Goal: Transaction & Acquisition: Purchase product/service

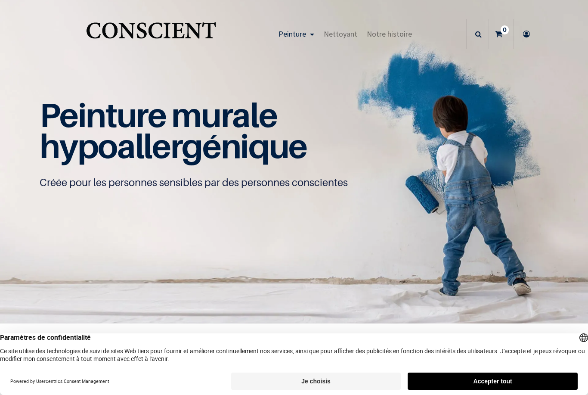
scroll to position [0, 0]
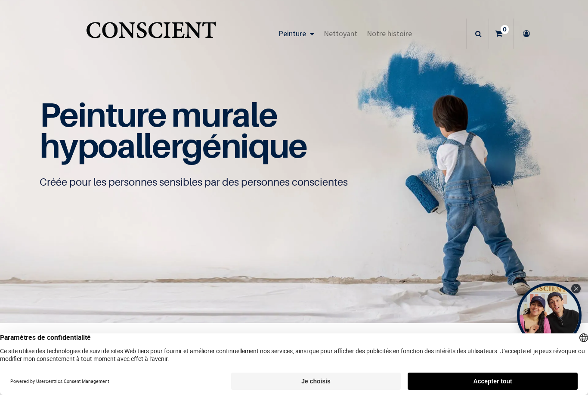
click at [511, 379] on button "Accepter tout" at bounding box center [493, 380] width 170 height 17
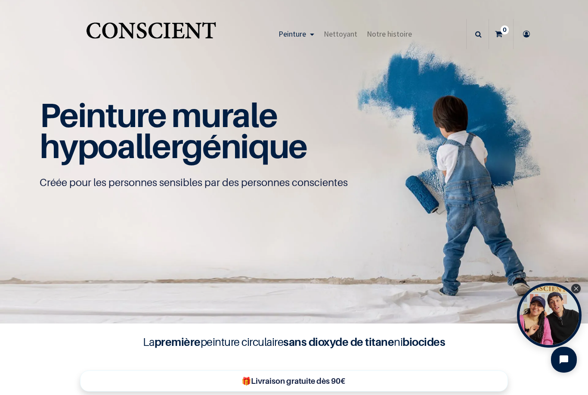
scroll to position [-5, 0]
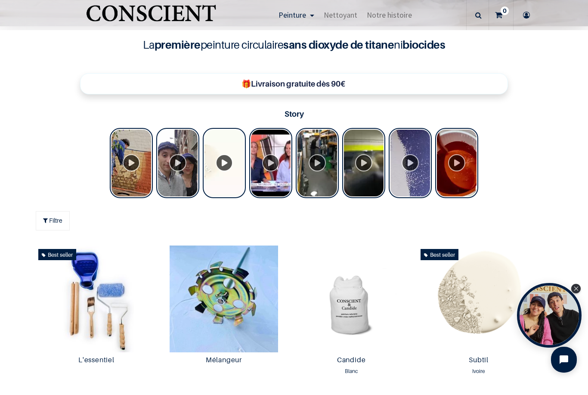
scroll to position [295, 0]
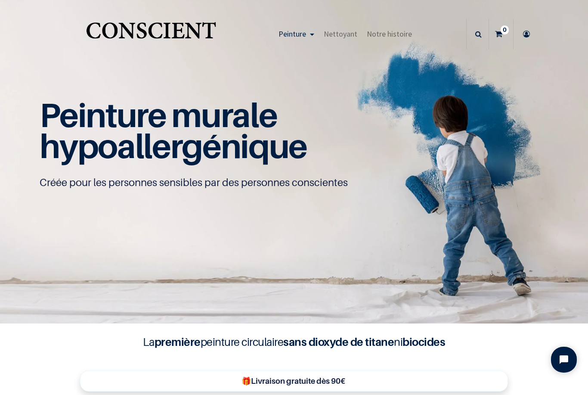
scroll to position [0, 0]
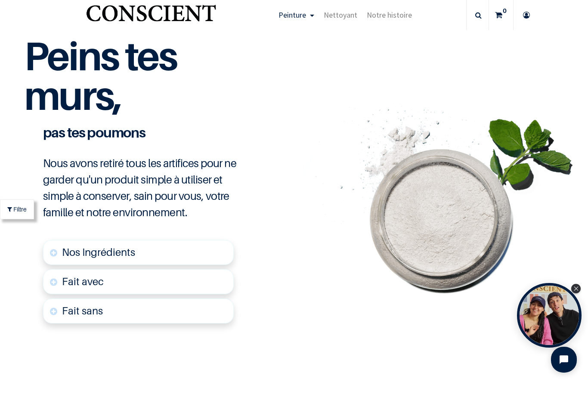
scroll to position [1999, 0]
click at [79, 259] on span "Nos Ingrédients" at bounding box center [98, 252] width 73 height 12
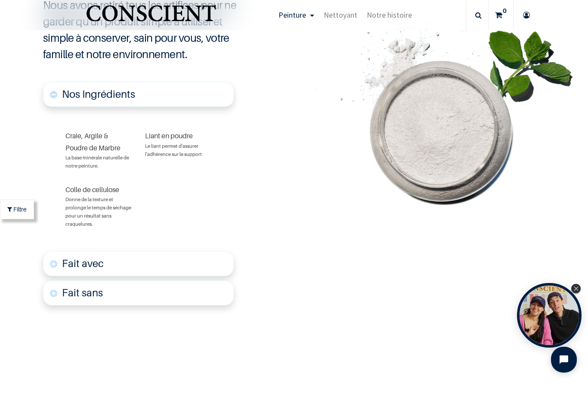
scroll to position [2158, 0]
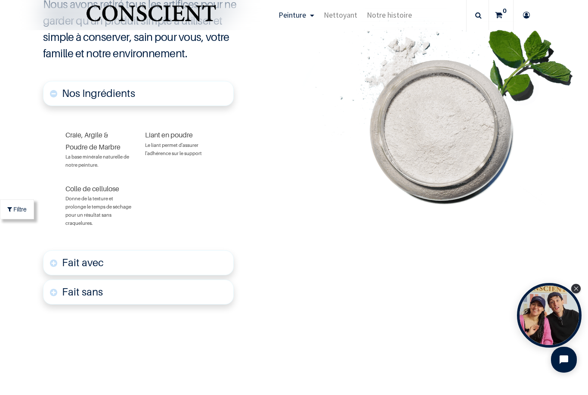
click at [48, 275] on link "Fait avec" at bounding box center [138, 262] width 191 height 25
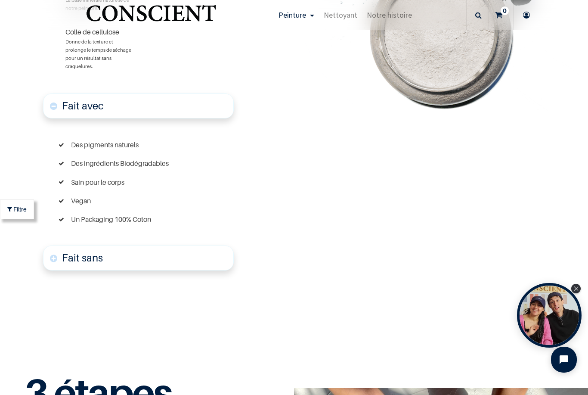
scroll to position [2315, 0]
click at [51, 270] on link "Fait sans" at bounding box center [138, 257] width 191 height 25
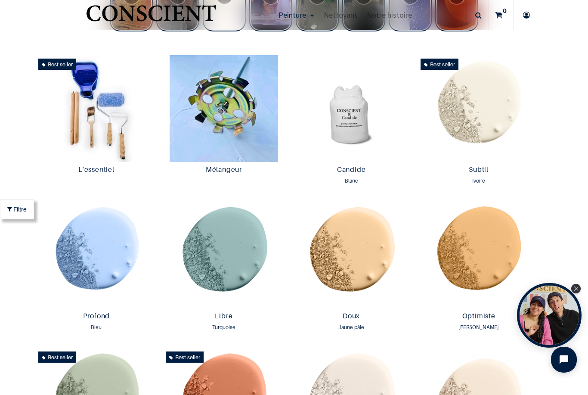
scroll to position [464, 0]
click at [359, 132] on img at bounding box center [351, 108] width 123 height 107
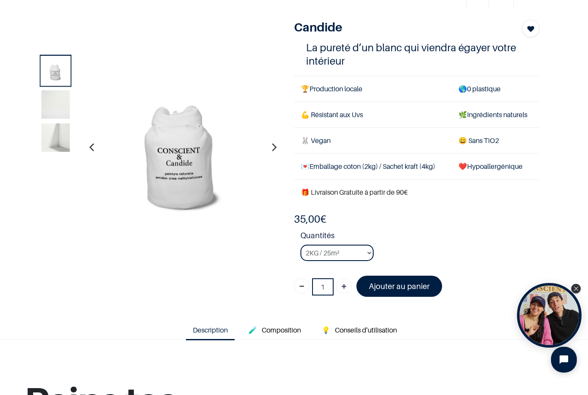
scroll to position [42, 0]
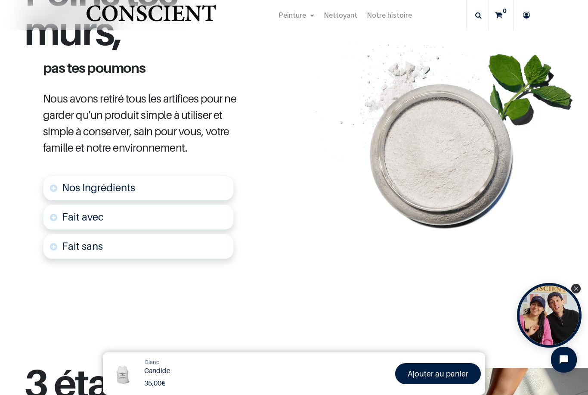
scroll to position [402, 0]
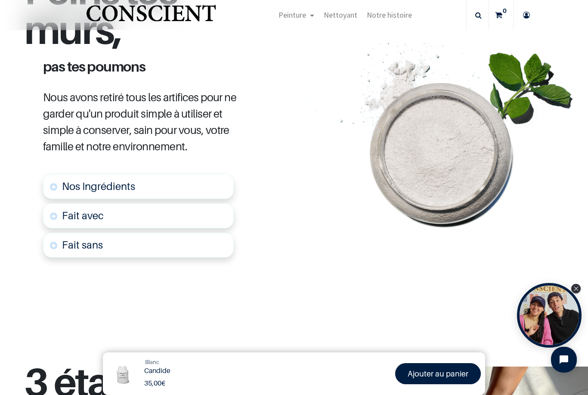
click at [62, 186] on link "Nos Ingrédients" at bounding box center [138, 186] width 191 height 25
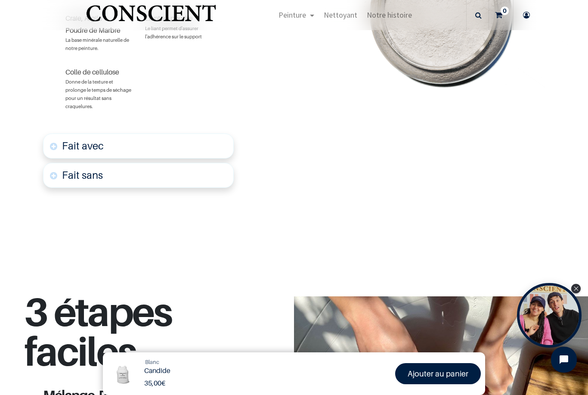
scroll to position [622, 0]
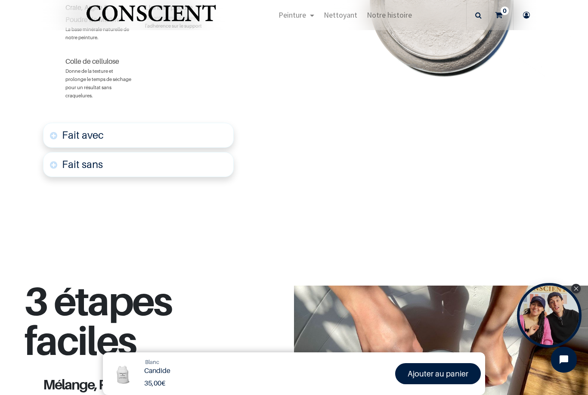
click at [62, 132] on font "Fait avec" at bounding box center [83, 135] width 42 height 12
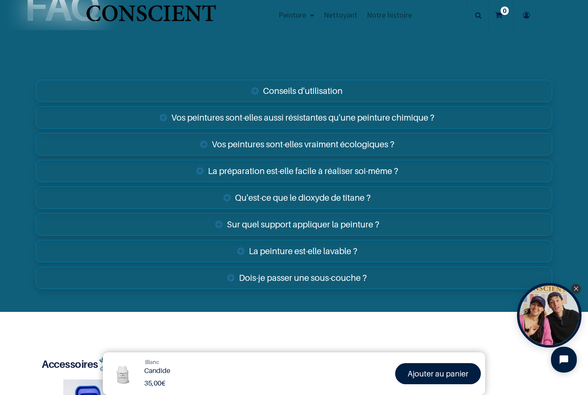
scroll to position [1575, 0]
click at [236, 219] on link "Sur quel support appliquer la peinture ?" at bounding box center [294, 224] width 516 height 22
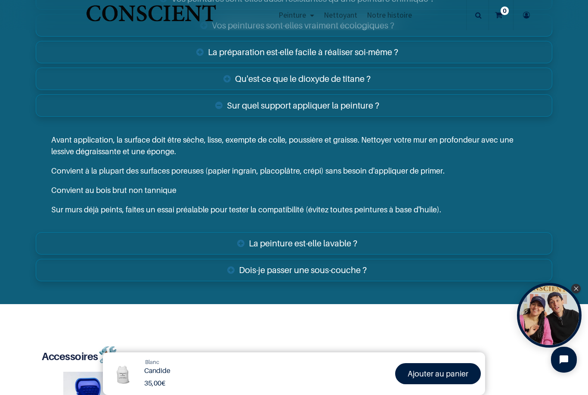
scroll to position [1694, 0]
click at [250, 233] on link "La peinture est-elle lavable ?" at bounding box center [294, 243] width 516 height 22
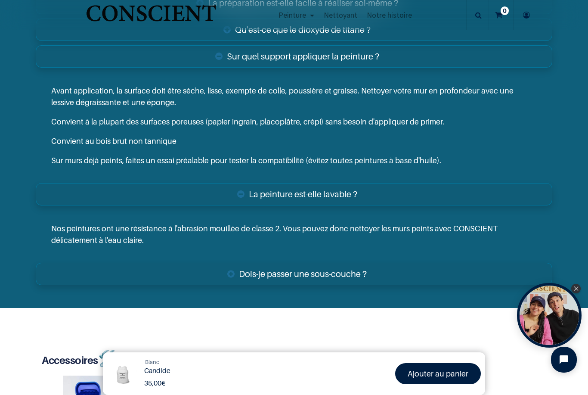
scroll to position [1743, 0]
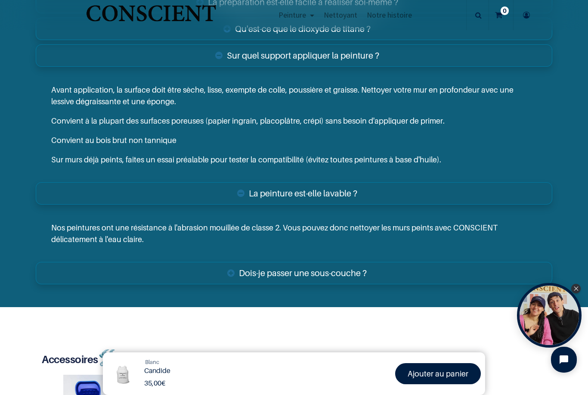
click at [237, 267] on link "Dois-je passer une sous-couche ?" at bounding box center [294, 273] width 516 height 22
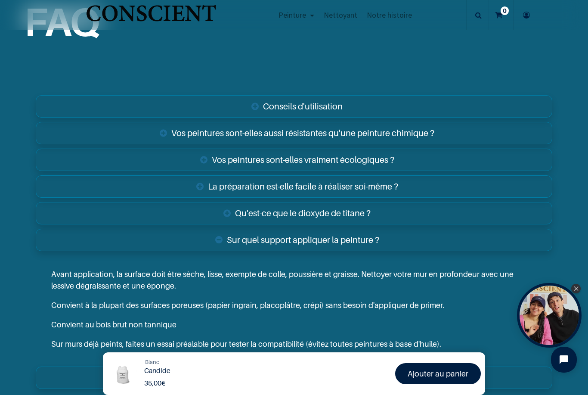
scroll to position [1558, 0]
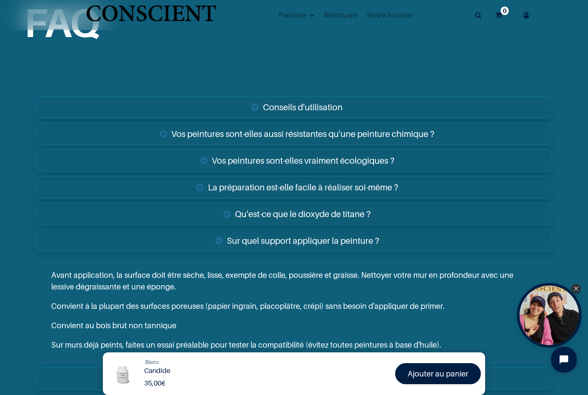
click at [170, 123] on link "Vos peintures sont-elles aussi résistantes qu'une peinture chimique ?" at bounding box center [294, 134] width 516 height 22
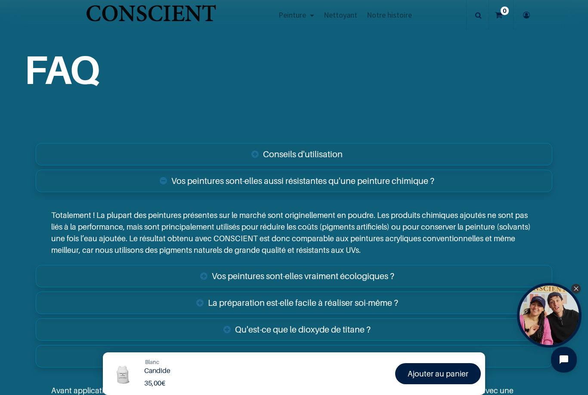
scroll to position [1510, 0]
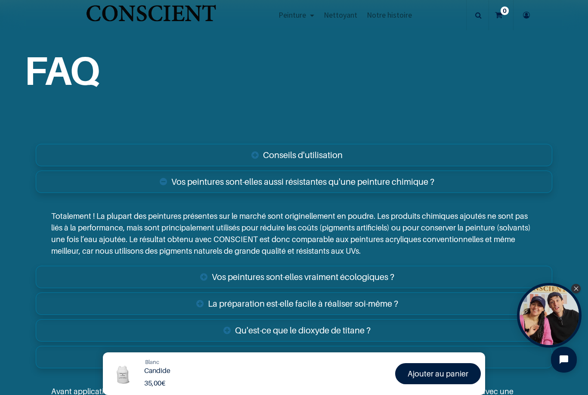
click at [259, 146] on link "Conseils d'utilisation" at bounding box center [294, 155] width 516 height 22
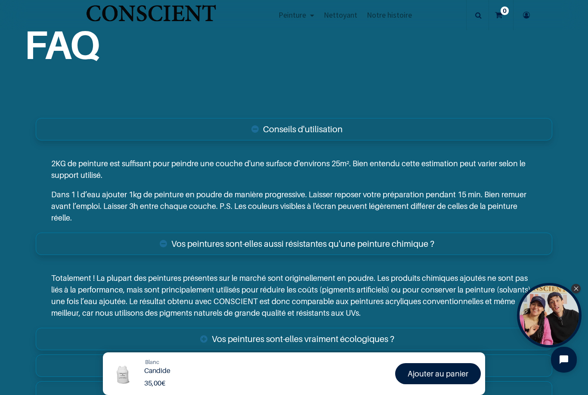
scroll to position [1539, 0]
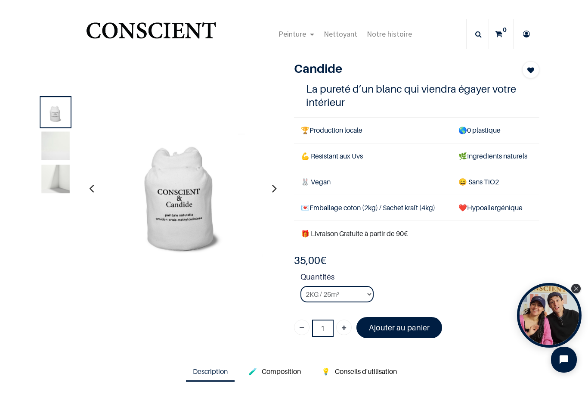
scroll to position [-14, 0]
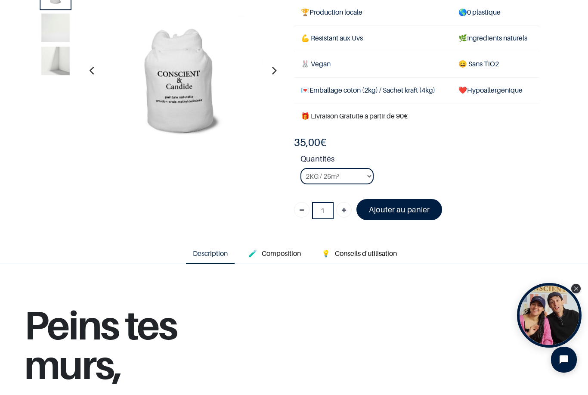
scroll to position [74, 0]
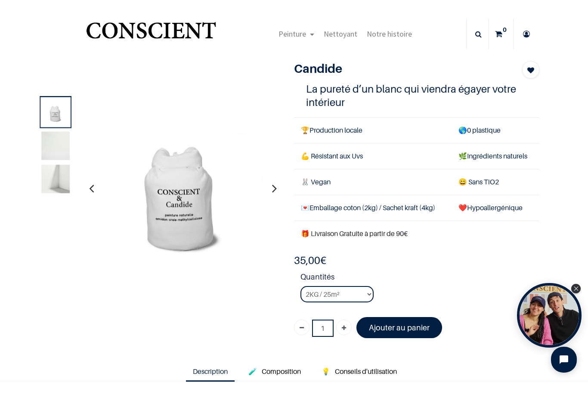
click at [129, 31] on img "Logo of Conscient" at bounding box center [150, 34] width 133 height 34
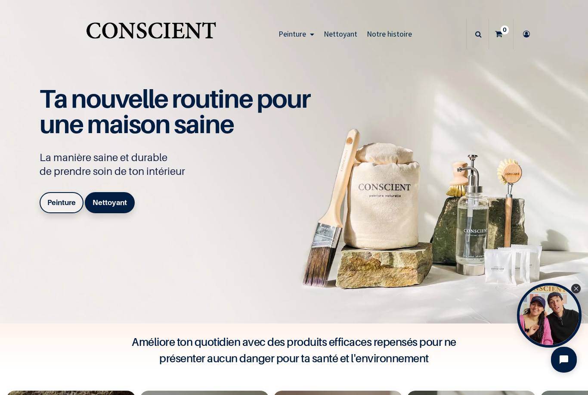
click at [394, 37] on span "Notre histoire" at bounding box center [389, 34] width 45 height 10
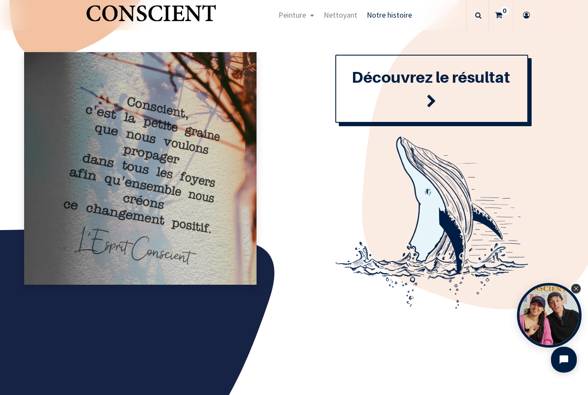
scroll to position [941, 0]
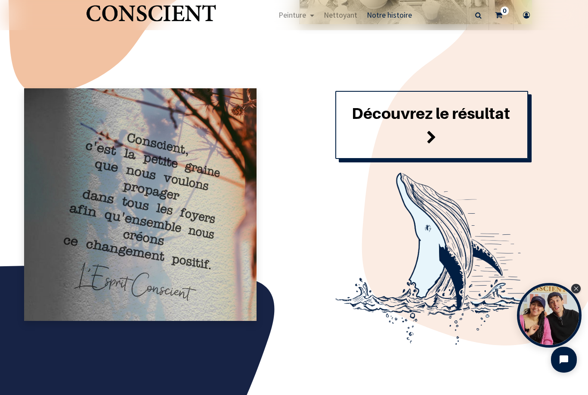
click at [432, 142] on span at bounding box center [432, 137] width 10 height 23
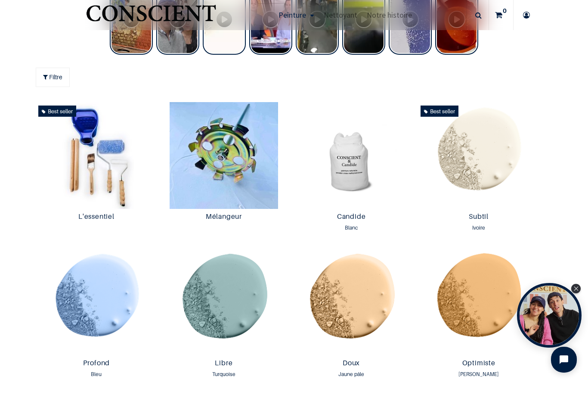
scroll to position [440, 0]
click at [93, 204] on img at bounding box center [96, 155] width 123 height 107
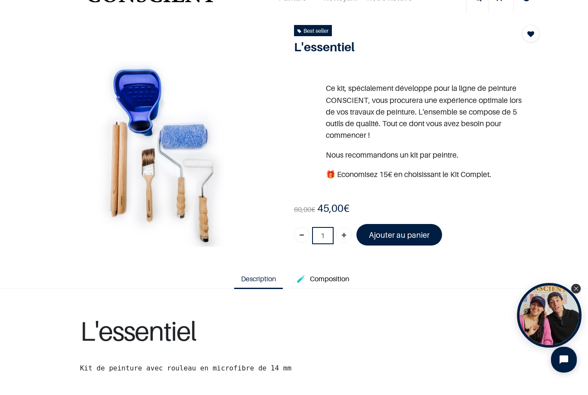
scroll to position [34, 0]
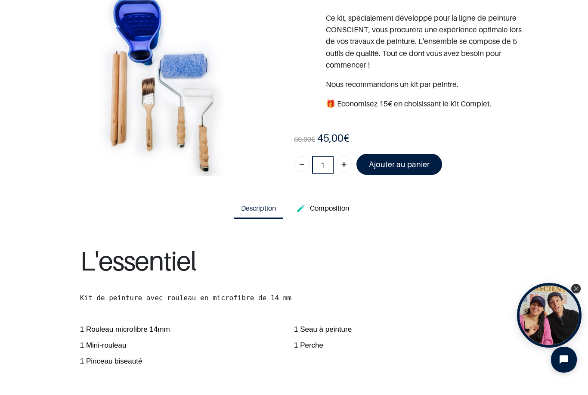
scroll to position [57, 0]
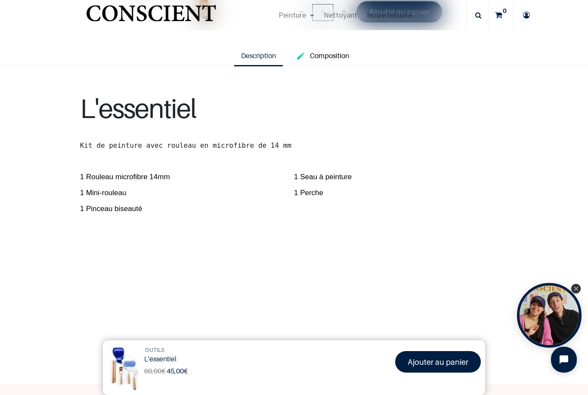
scroll to position [210, 0]
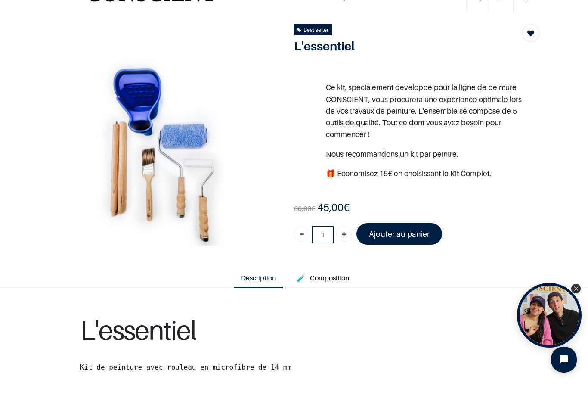
scroll to position [33, 0]
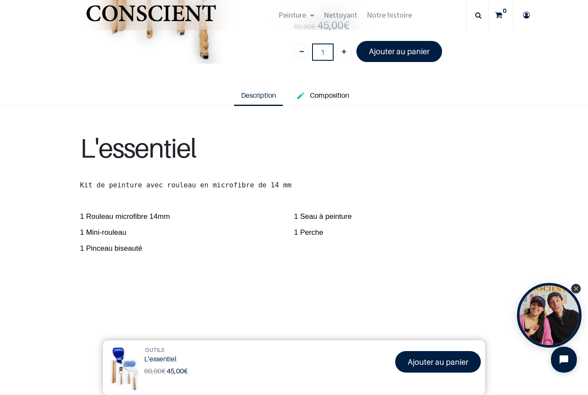
scroll to position [169, 0]
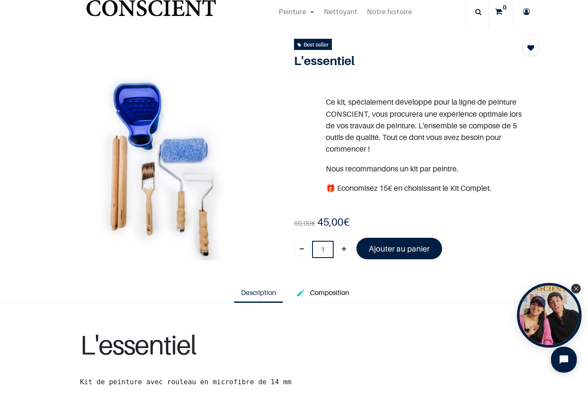
scroll to position [22, 0]
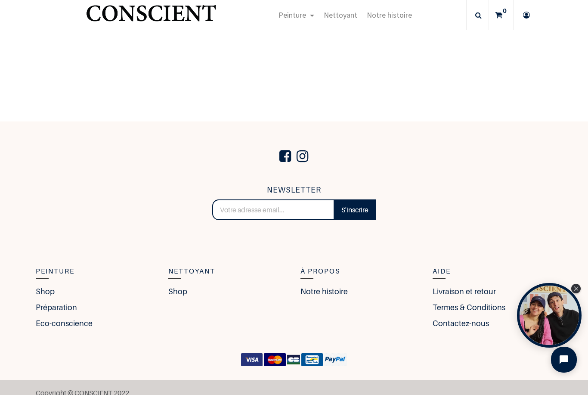
scroll to position [470, 0]
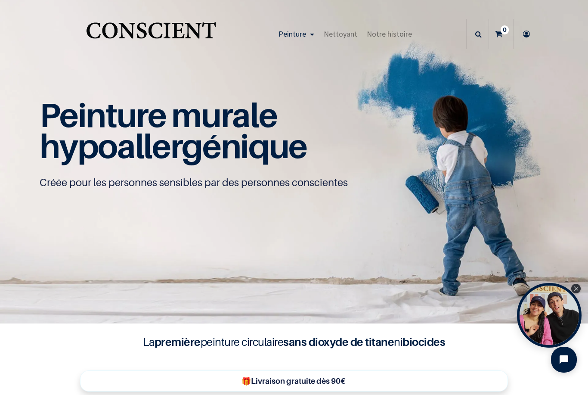
scroll to position [0, 0]
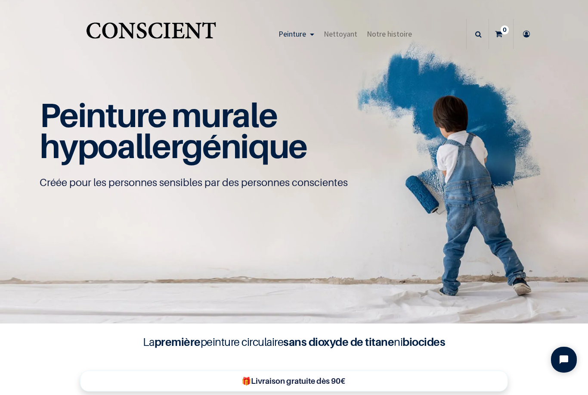
scroll to position [0, 0]
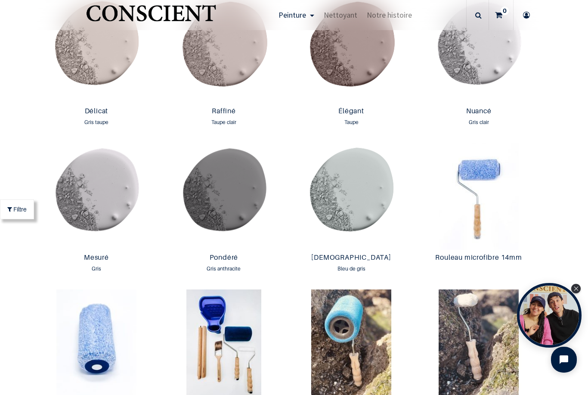
scroll to position [1400, 0]
click at [354, 211] on img at bounding box center [351, 196] width 123 height 107
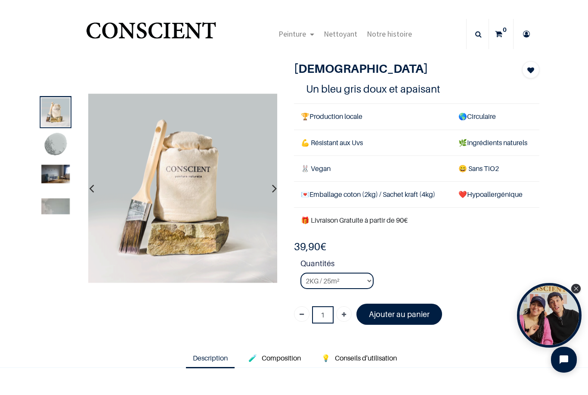
click at [53, 208] on img at bounding box center [55, 206] width 28 height 16
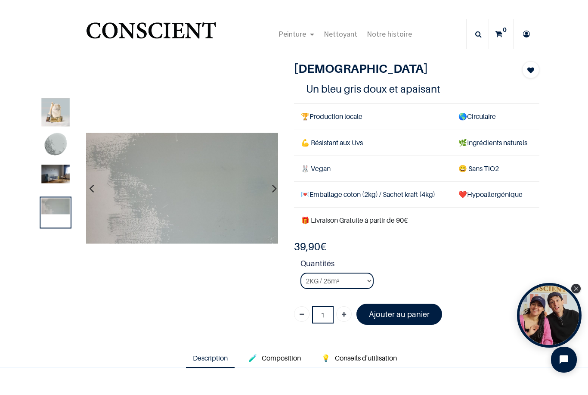
click at [53, 176] on img at bounding box center [55, 173] width 28 height 19
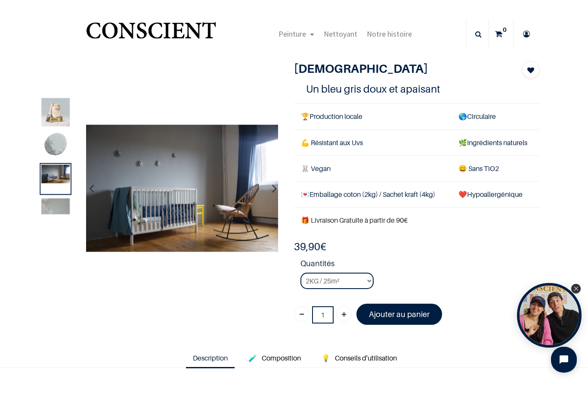
click at [53, 207] on img at bounding box center [55, 206] width 28 height 16
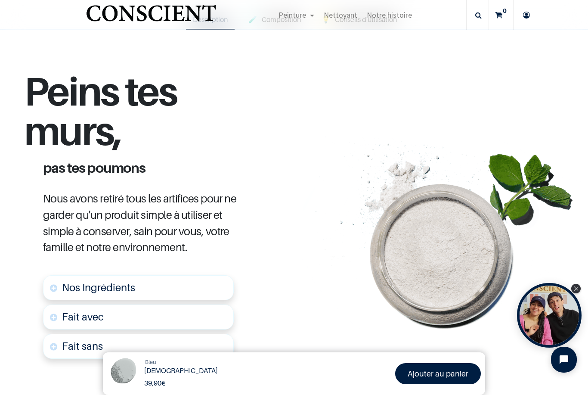
scroll to position [287, 0]
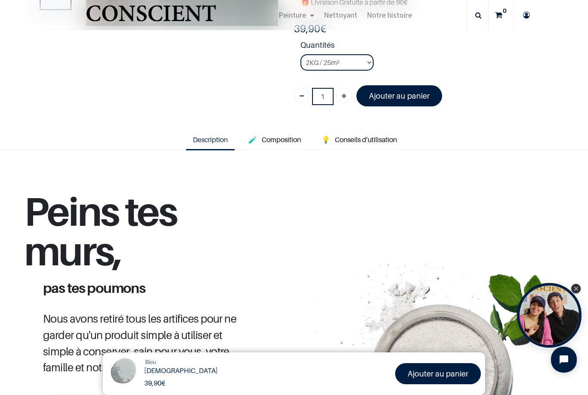
scroll to position [44, 0]
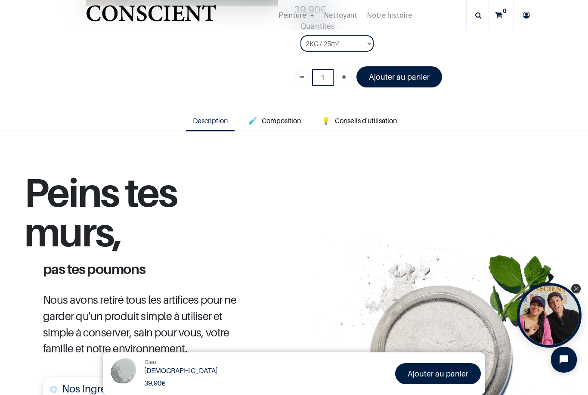
scroll to position [188, 0]
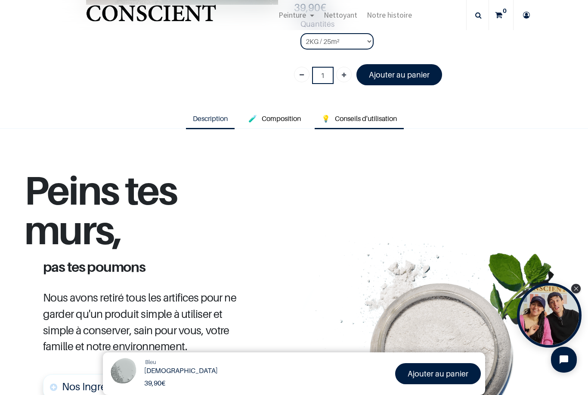
click at [361, 114] on span "Conseils d'utilisation" at bounding box center [366, 118] width 62 height 9
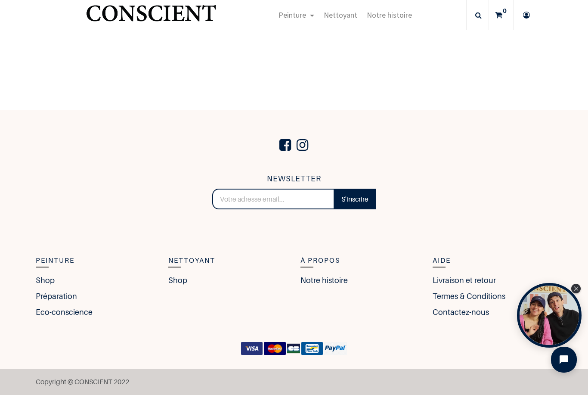
scroll to position [1675, 0]
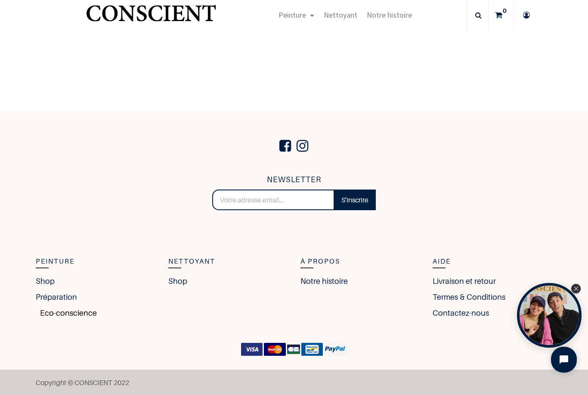
click at [62, 316] on link "Eco-conscience" at bounding box center [66, 313] width 61 height 12
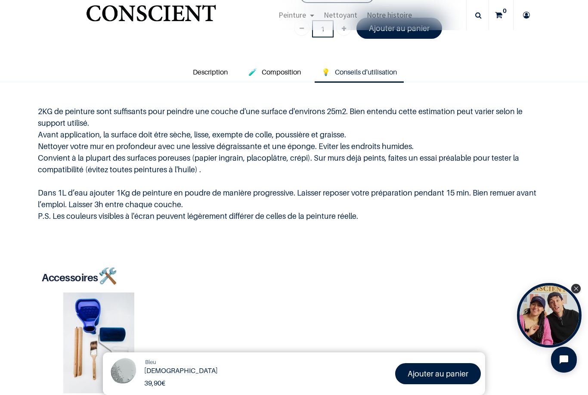
scroll to position [234, 0]
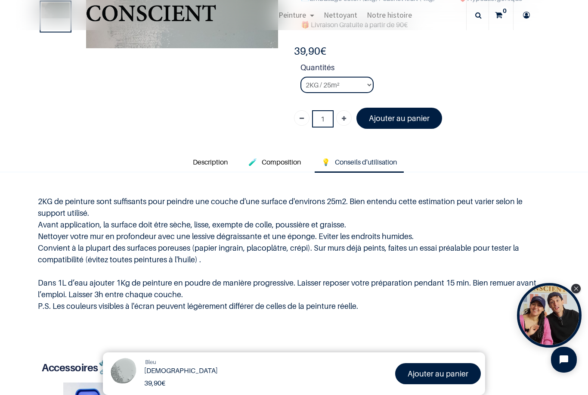
scroll to position [49, 0]
